Goal: Task Accomplishment & Management: Use online tool/utility

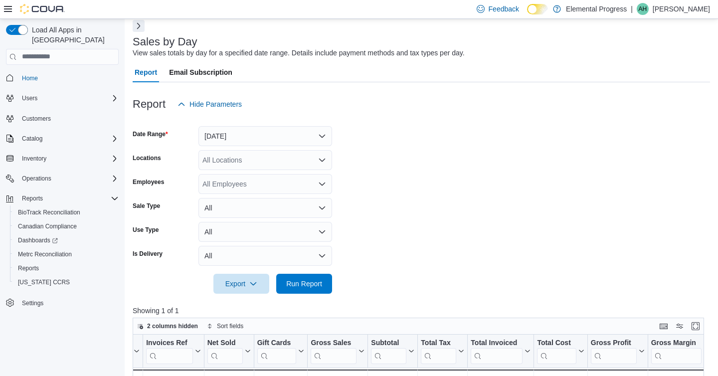
scroll to position [24, 0]
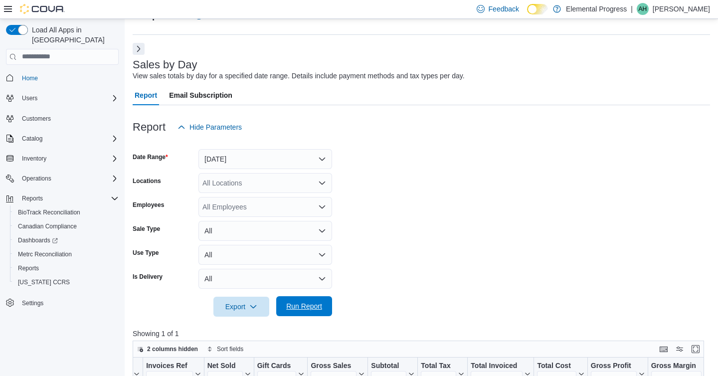
click at [312, 301] on span "Run Report" at bounding box center [304, 306] width 44 height 20
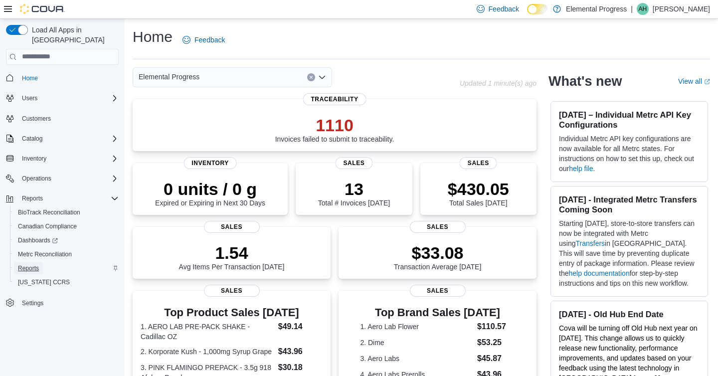
click at [28, 264] on span "Reports" at bounding box center [28, 268] width 21 height 8
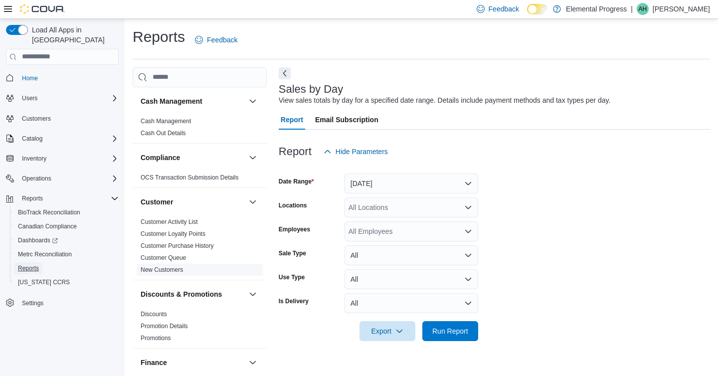
scroll to position [1, 0]
click at [458, 328] on span "Run Report" at bounding box center [450, 330] width 36 height 10
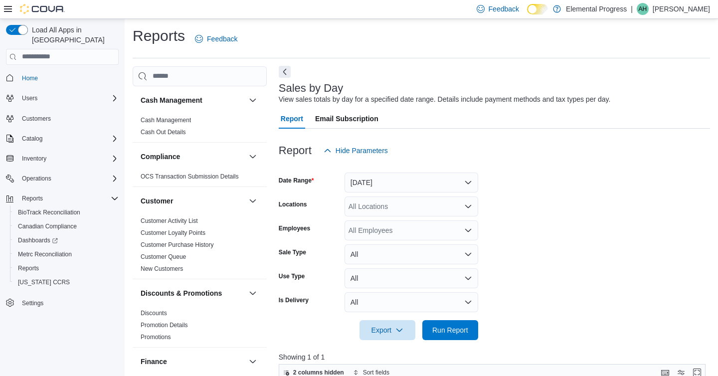
click at [287, 74] on button "Next" at bounding box center [285, 72] width 12 height 12
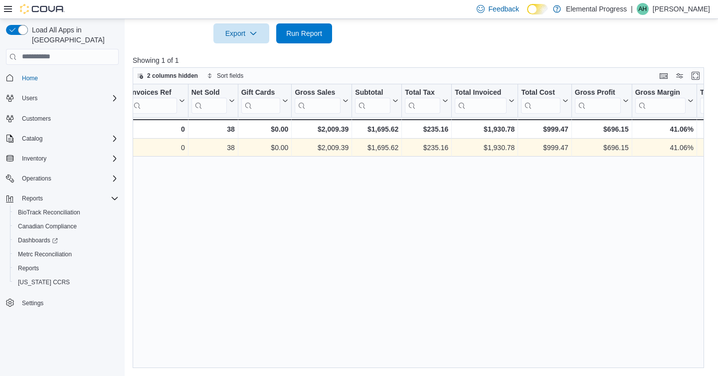
scroll to position [0, 147]
